Goal: Find specific page/section: Find specific page/section

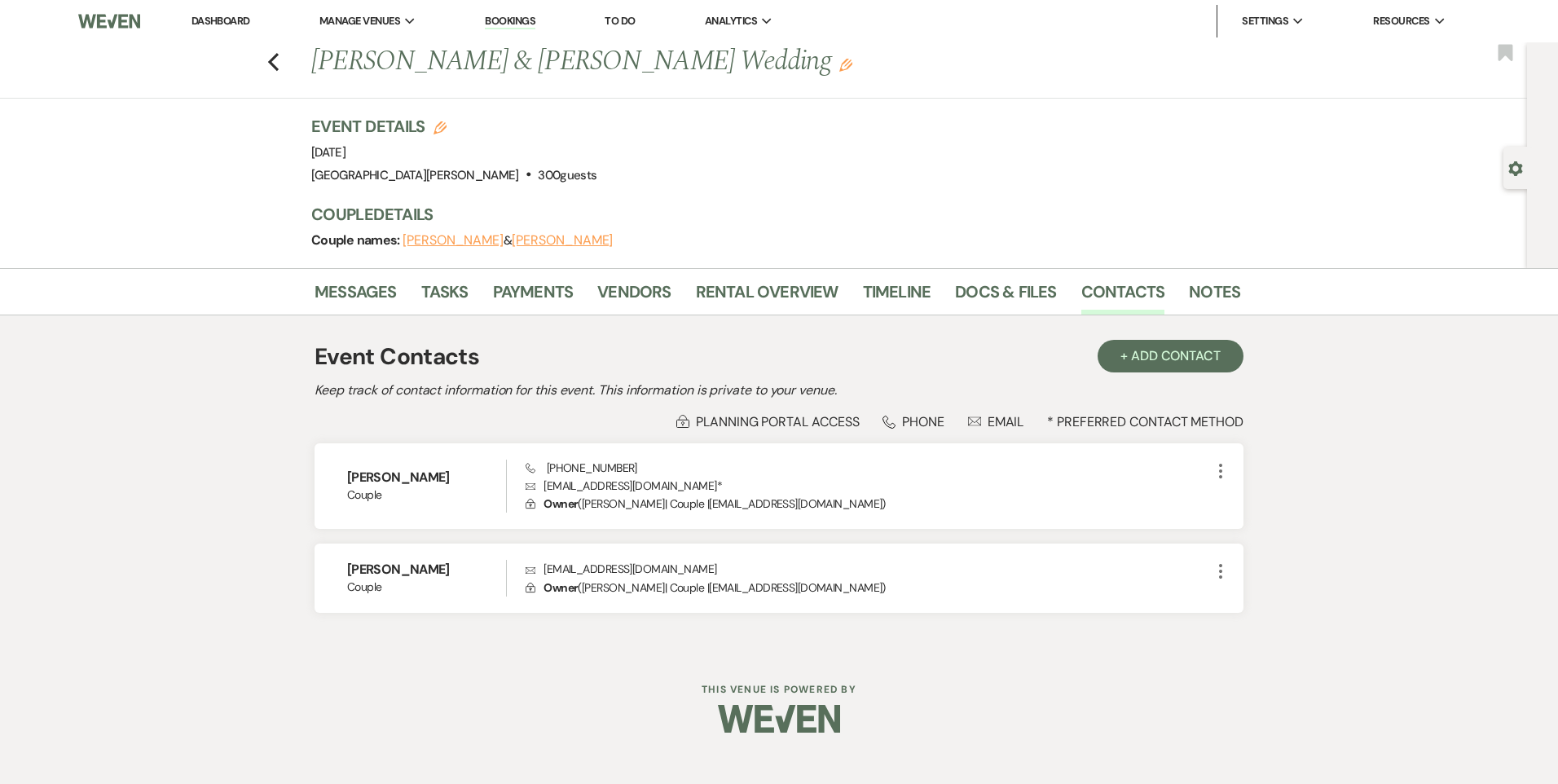
click at [207, 18] on link "Dashboard" at bounding box center [221, 21] width 59 height 14
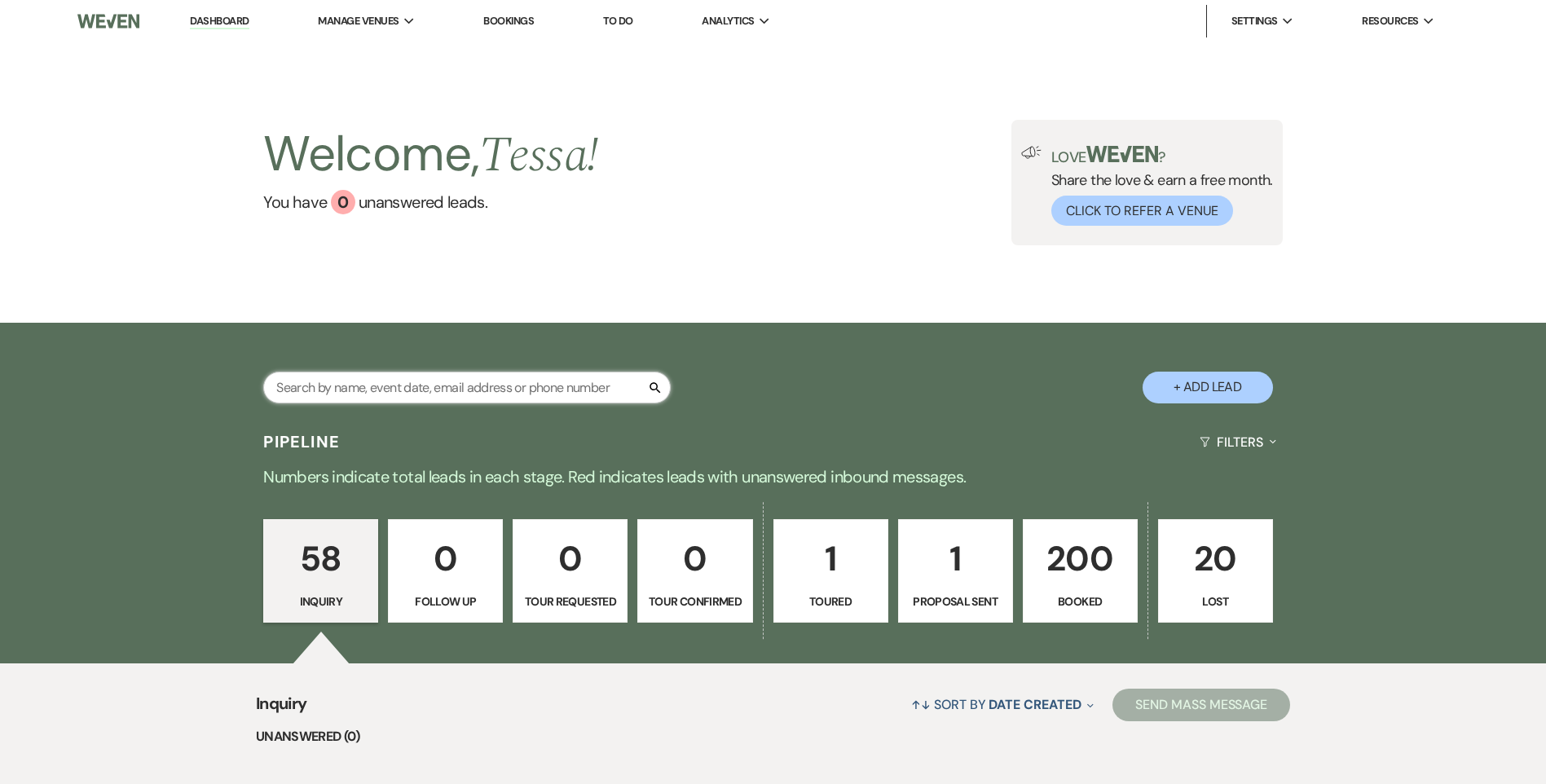
click at [389, 389] on input "text" at bounding box center [467, 388] width 407 height 32
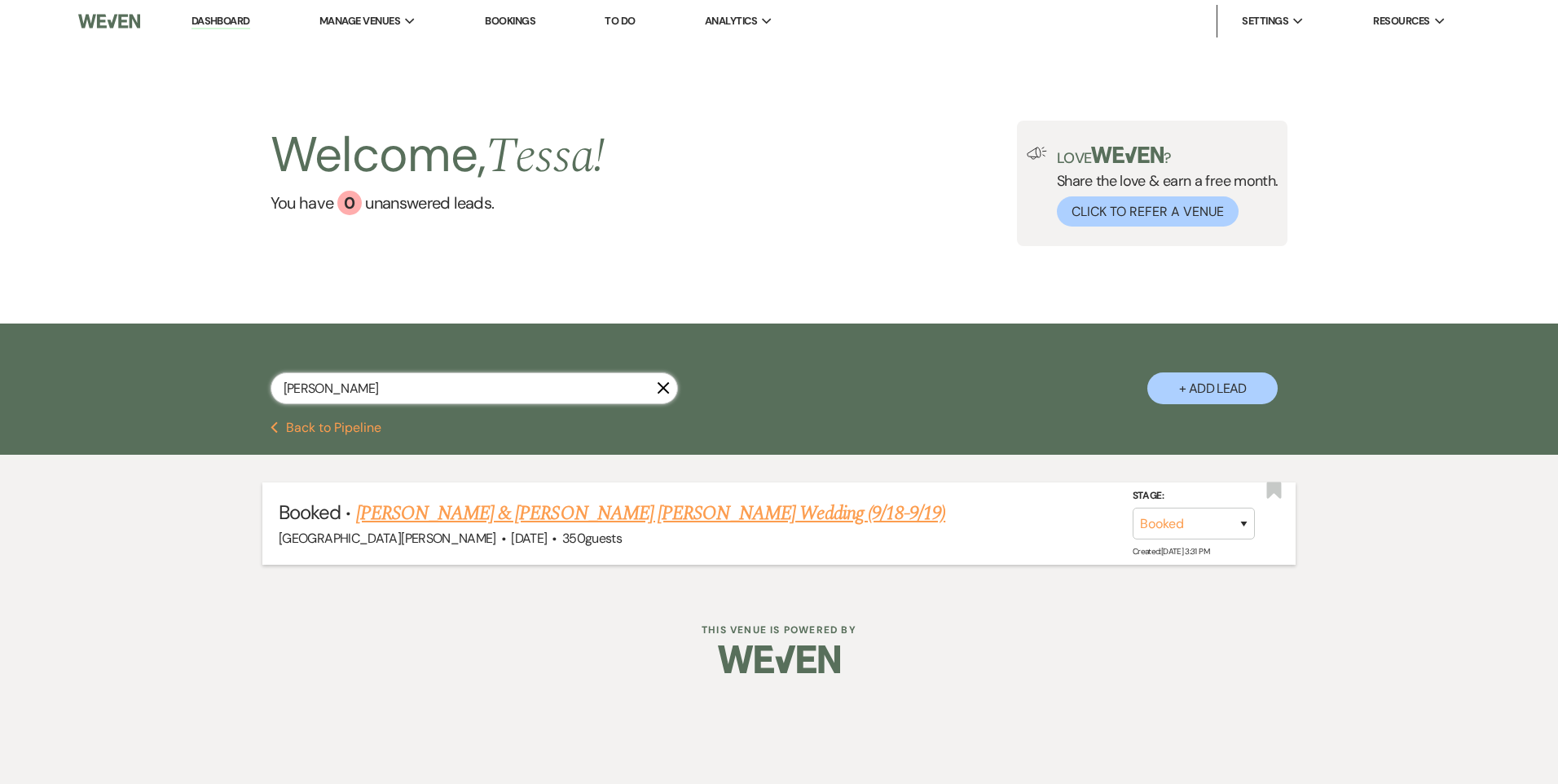
type input "[PERSON_NAME]"
click at [472, 513] on link "[PERSON_NAME] & [PERSON_NAME] [PERSON_NAME] Wedding (9/18-9/19)" at bounding box center [651, 514] width 590 height 30
